Goal: Task Accomplishment & Management: Use online tool/utility

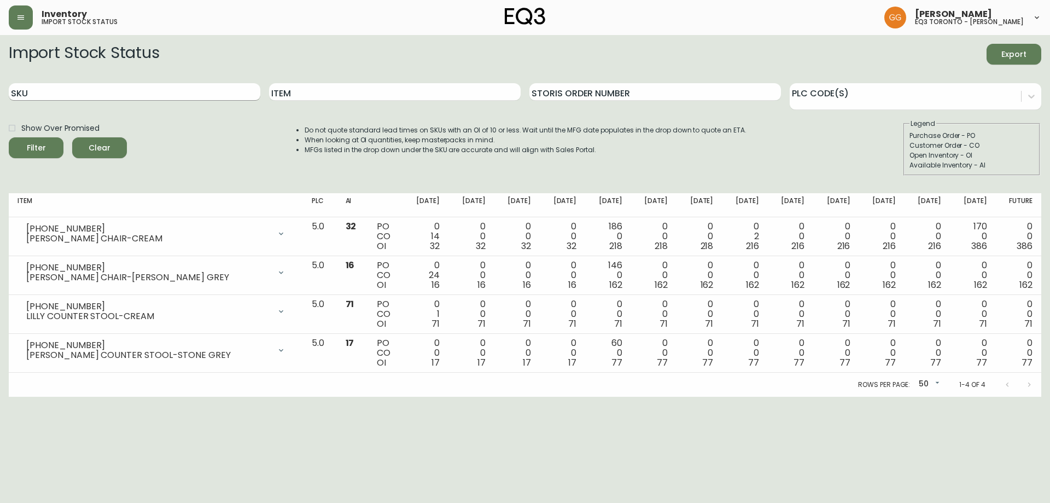
click at [79, 85] on input "SKU" at bounding box center [135, 92] width 252 height 18
click at [301, 71] on form "Import Stock Status Export SKU Item Storis Order Number PLC Code(s) Show Over P…" at bounding box center [525, 110] width 1033 height 132
click at [306, 84] on input "Item" at bounding box center [395, 92] width 252 height 18
type input "[PERSON_NAME]"
click at [9, 137] on button "Filter" at bounding box center [36, 147] width 55 height 21
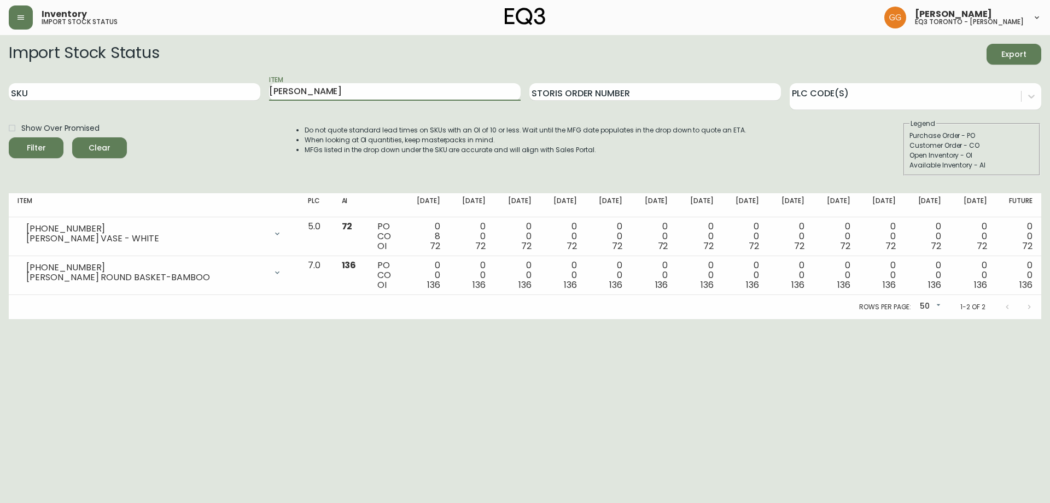
click at [486, 319] on html "Inventory import stock status [PERSON_NAME] eq3 toronto - [PERSON_NAME] Import …" at bounding box center [525, 159] width 1050 height 319
click at [18, 24] on button "button" at bounding box center [21, 17] width 24 height 24
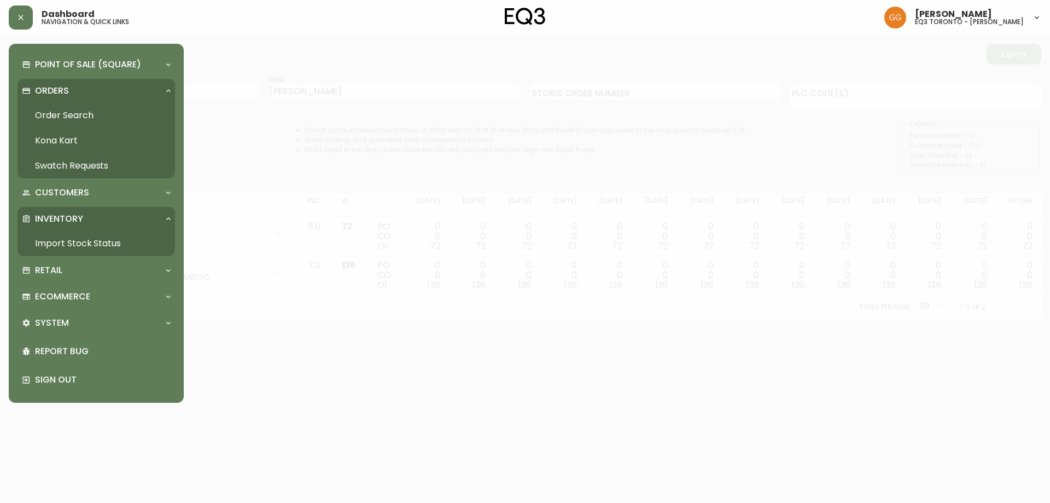
click at [88, 219] on div "Inventory" at bounding box center [91, 219] width 138 height 12
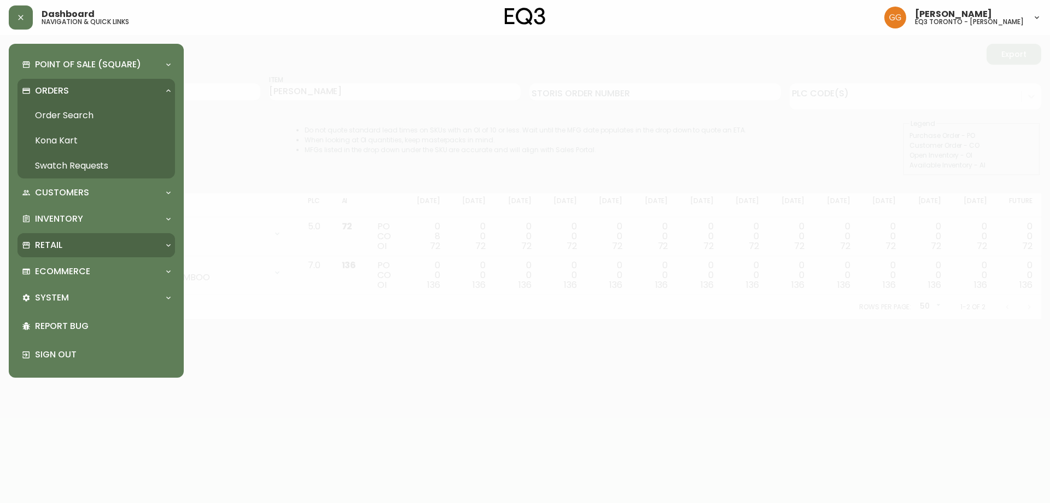
click at [66, 252] on div "Retail" at bounding box center [97, 245] width 158 height 24
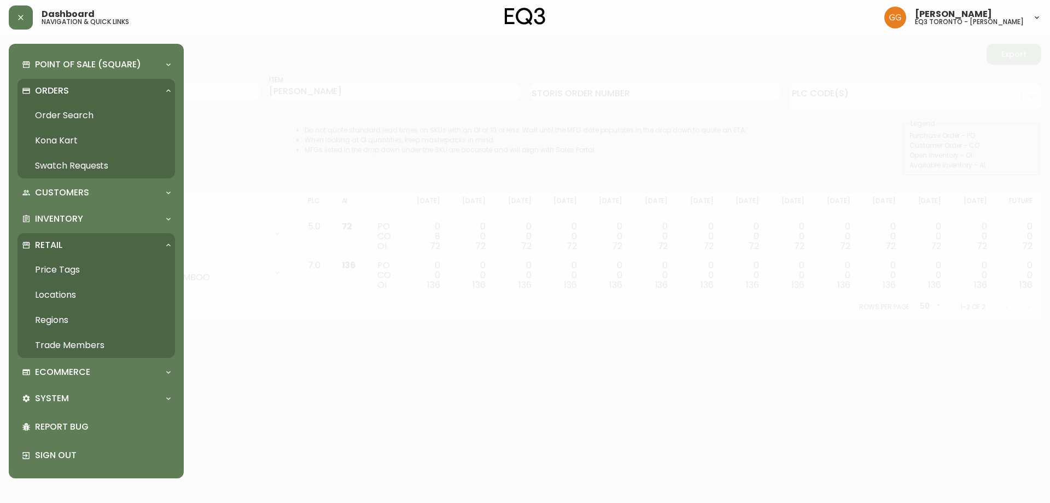
click at [70, 346] on link "Trade Members" at bounding box center [97, 345] width 158 height 25
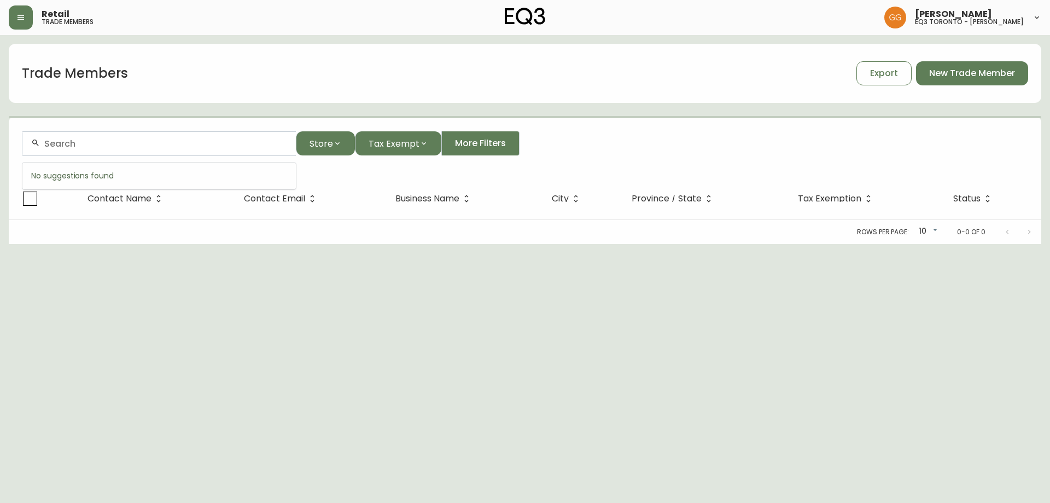
click at [136, 144] on input "text" at bounding box center [165, 143] width 243 height 10
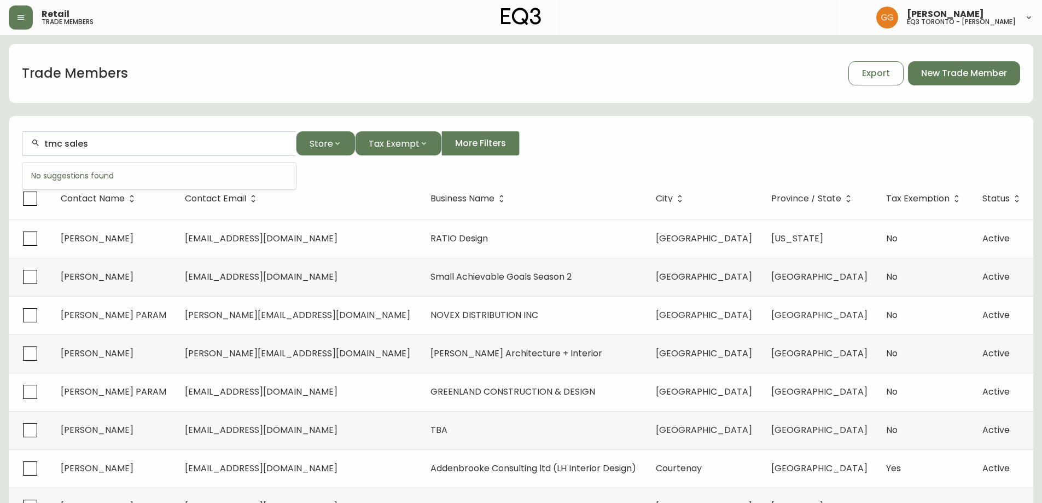
type input "tmc sales"
drag, startPoint x: 129, startPoint y: 137, endPoint x: 66, endPoint y: 144, distance: 63.4
click at [63, 144] on div "tmc sales" at bounding box center [159, 143] width 274 height 25
click at [116, 149] on div "tmc sales" at bounding box center [159, 143] width 274 height 25
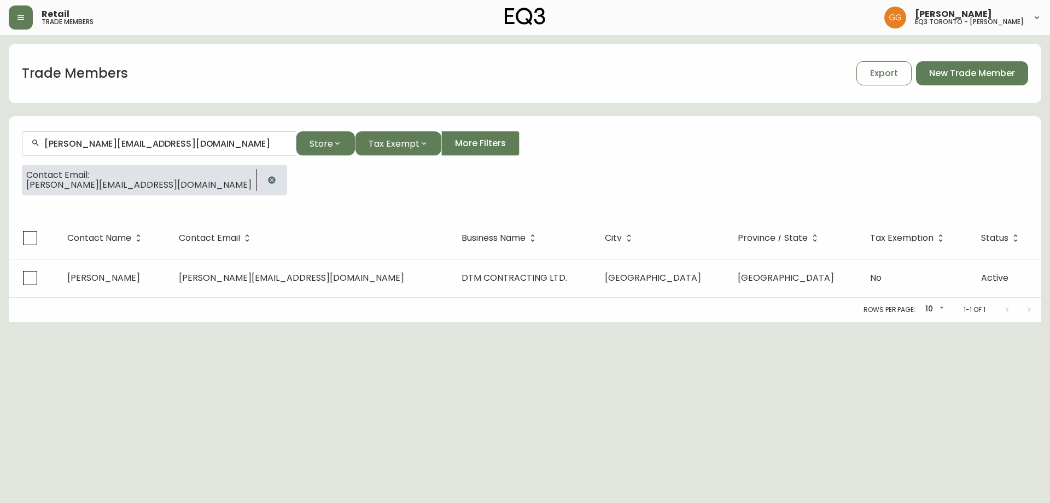
type input "[PERSON_NAME][EMAIL_ADDRESS][DOMAIN_NAME]"
click at [268, 177] on icon "button" at bounding box center [272, 180] width 9 height 9
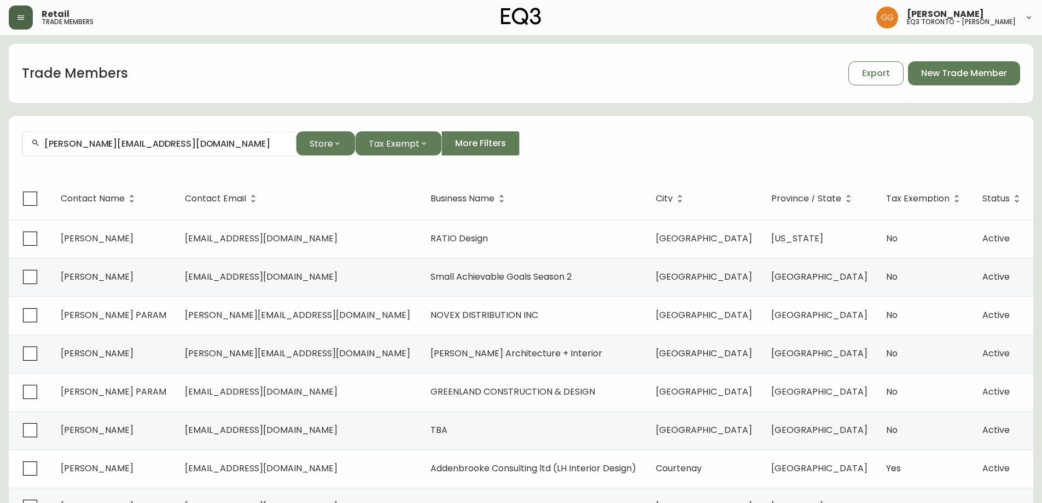
click at [21, 23] on button "button" at bounding box center [21, 17] width 24 height 24
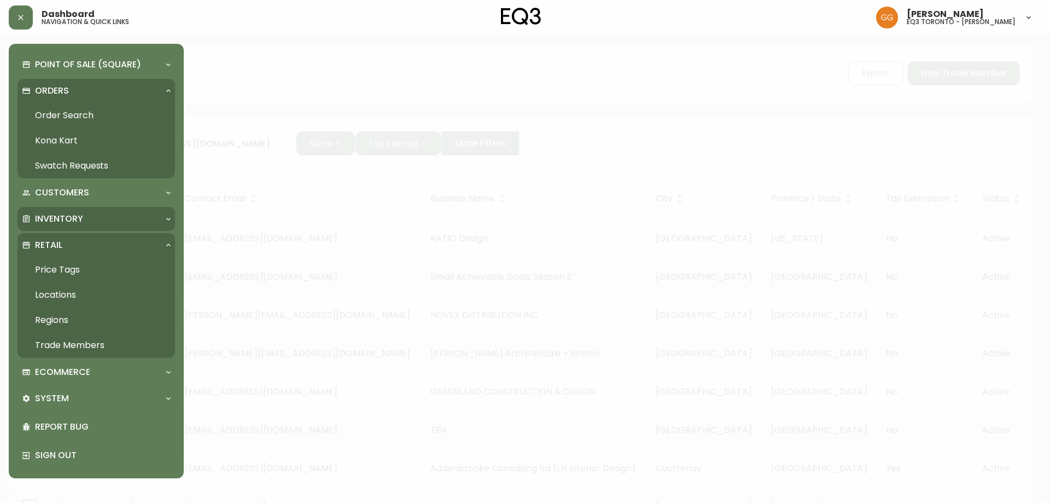
click at [66, 224] on p "Inventory" at bounding box center [59, 219] width 48 height 12
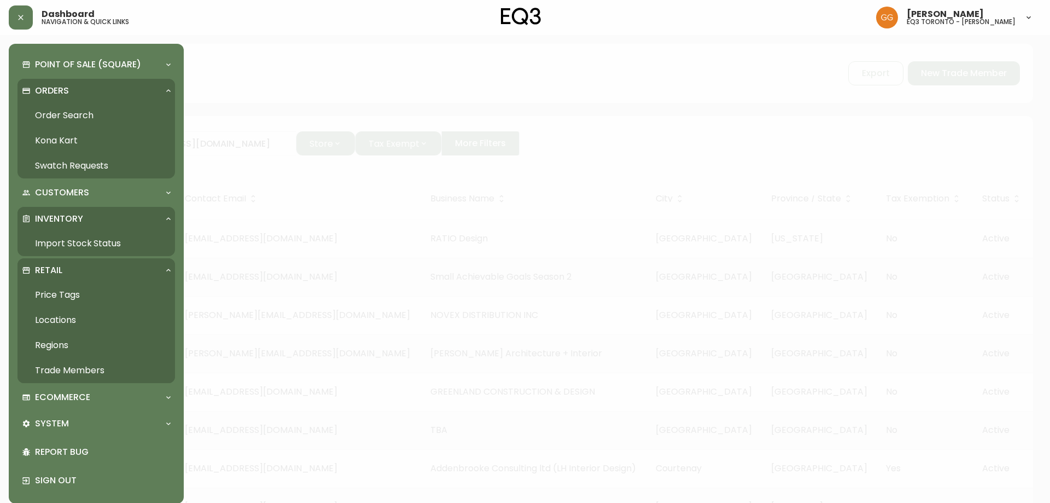
click at [62, 239] on link "Import Stock Status" at bounding box center [97, 243] width 158 height 25
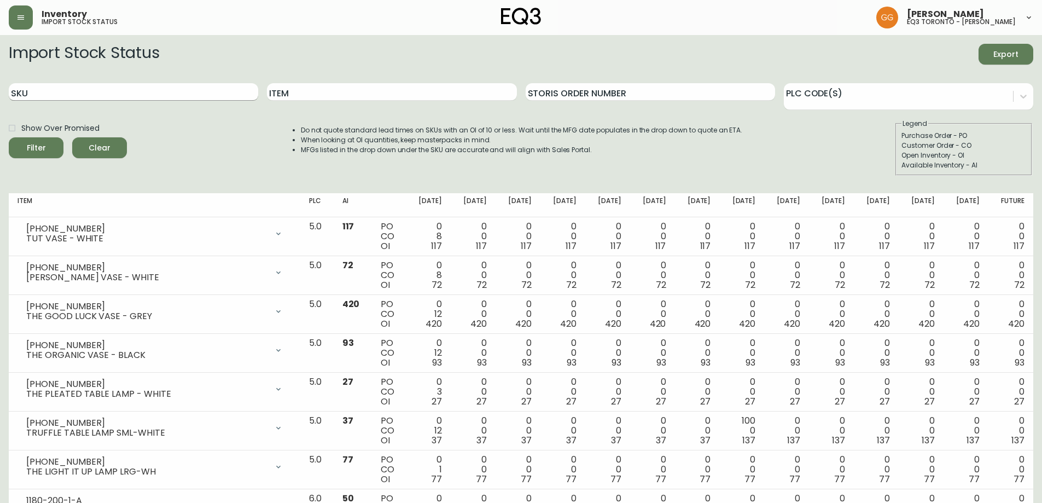
click at [177, 89] on input "SKU" at bounding box center [133, 92] width 249 height 18
paste input "3180 3306 1"
click at [32, 89] on input "3180 3306 1" at bounding box center [133, 92] width 249 height 18
type input "[PHONE_NUMBER]"
click at [9, 137] on button "Filter" at bounding box center [36, 147] width 55 height 21
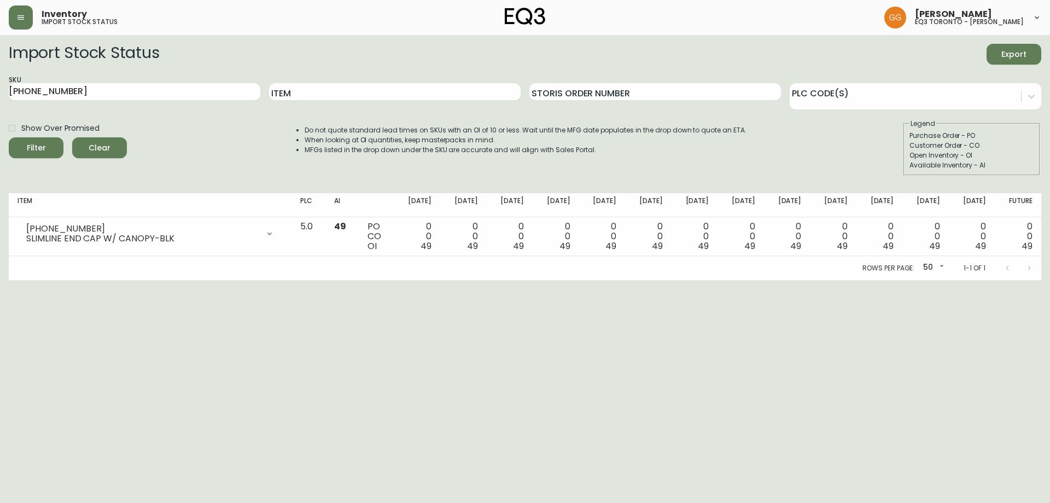
click at [209, 280] on html "Inventory import stock status [PERSON_NAME] eq3 toronto - [PERSON_NAME] Import …" at bounding box center [525, 140] width 1050 height 280
drag, startPoint x: 141, startPoint y: 90, endPoint x: 8, endPoint y: 94, distance: 133.0
click at [8, 94] on main "Import Stock Status Export SKU [PHONE_NUMBER] Item Storis Order Number PLC Code…" at bounding box center [525, 157] width 1050 height 245
